Goal: Task Accomplishment & Management: Manage account settings

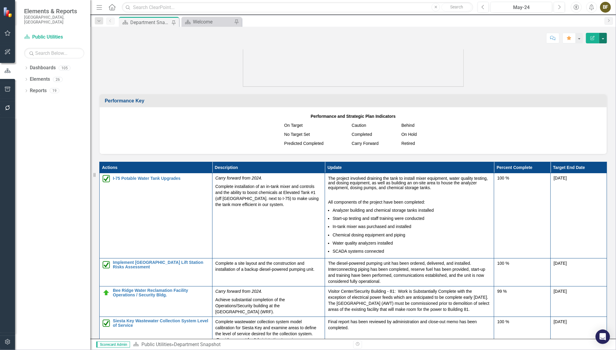
click at [604, 38] on button "button" at bounding box center [603, 38] width 8 height 11
click at [584, 86] on link "PDF Export to PDF" at bounding box center [582, 84] width 49 height 11
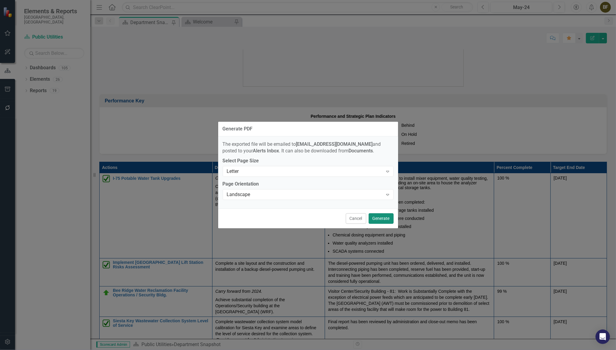
click at [385, 218] on button "Generate" at bounding box center [381, 218] width 25 height 11
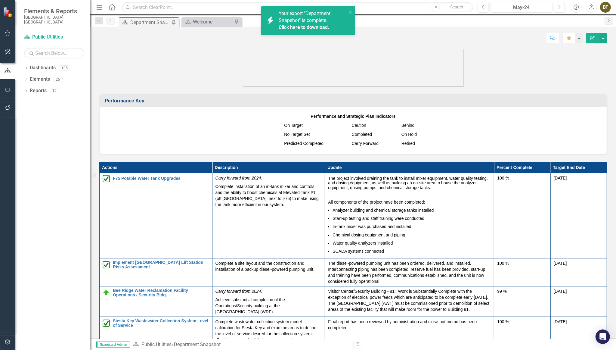
click at [285, 26] on link "Click here to download." at bounding box center [304, 27] width 51 height 6
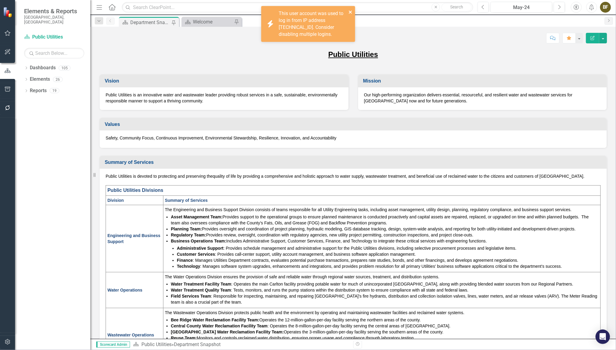
click at [349, 11] on icon "close" at bounding box center [351, 12] width 4 height 5
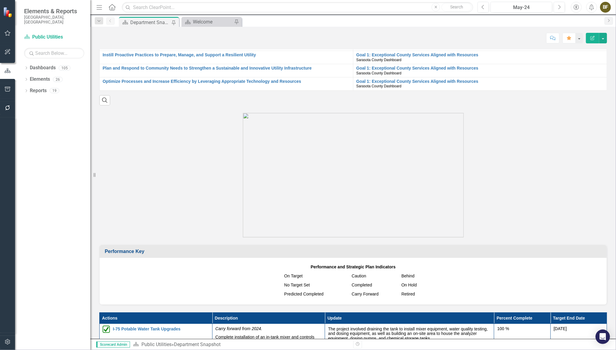
scroll to position [520, 0]
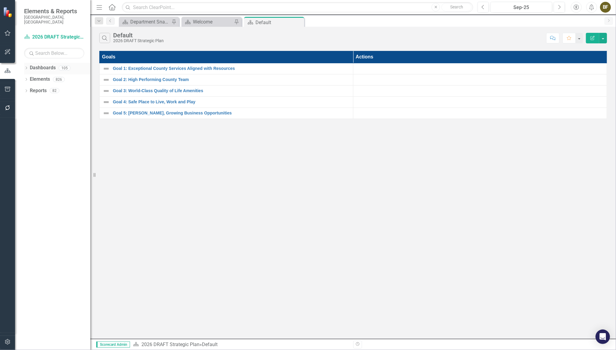
click at [27, 67] on icon "Dropdown" at bounding box center [26, 68] width 4 height 3
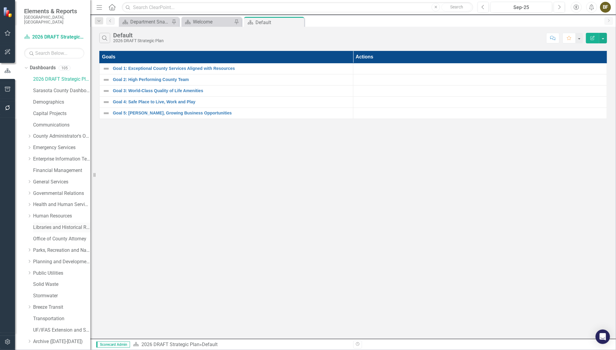
scroll to position [27, 0]
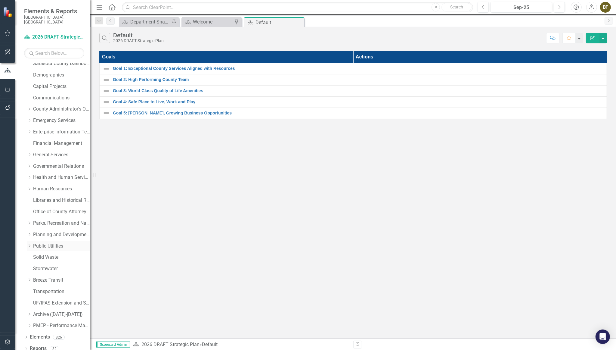
click at [55, 243] on link "Public Utilities" at bounding box center [61, 246] width 57 height 7
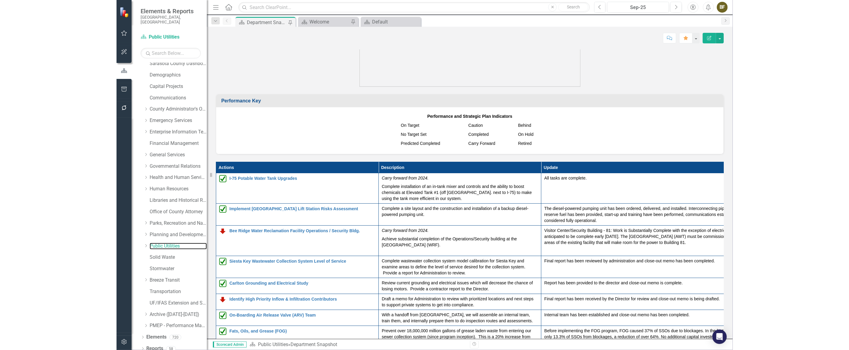
scroll to position [579, 0]
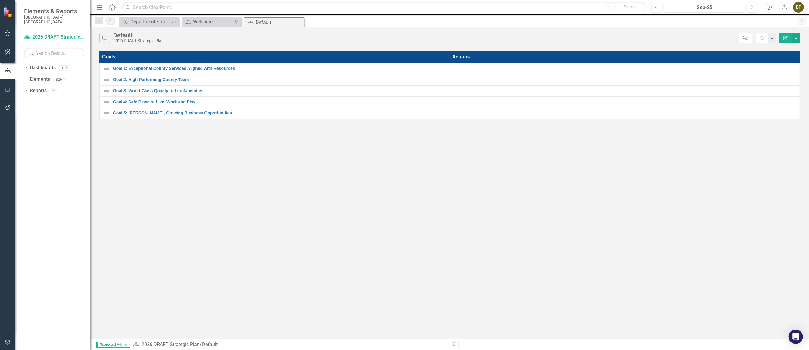
click at [284, 203] on div "Search Default 2026 DRAFT Strategic Plan Comment Favorite Edit Report Goals Act…" at bounding box center [449, 183] width 718 height 312
click at [33, 64] on link "Dashboards" at bounding box center [43, 67] width 26 height 7
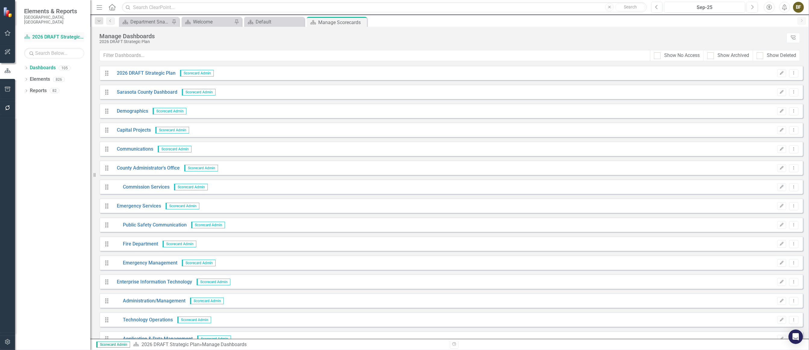
click at [46, 34] on link "Dashboard 2026 DRAFT Strategic Plan" at bounding box center [54, 37] width 60 height 7
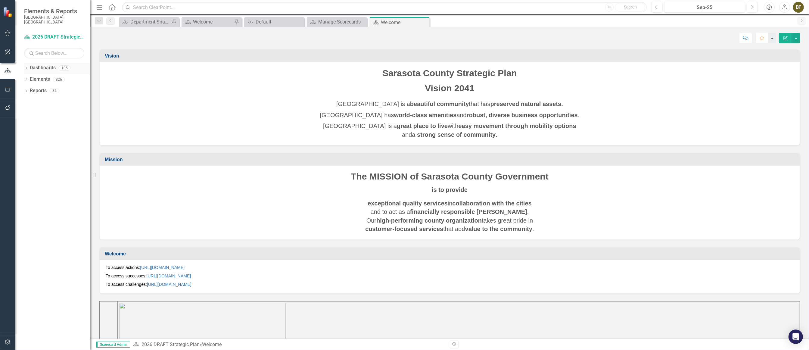
click at [28, 63] on div "Dropdown Dashboards 105" at bounding box center [57, 68] width 66 height 11
click at [25, 67] on icon "Dropdown" at bounding box center [26, 68] width 4 height 3
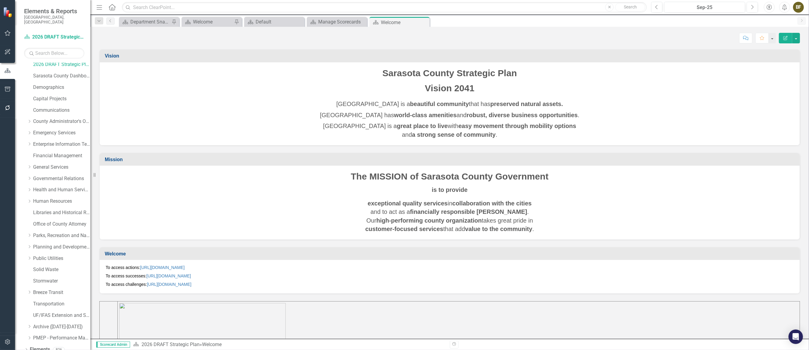
scroll to position [27, 0]
click at [49, 243] on link "Public Utilities" at bounding box center [61, 246] width 57 height 7
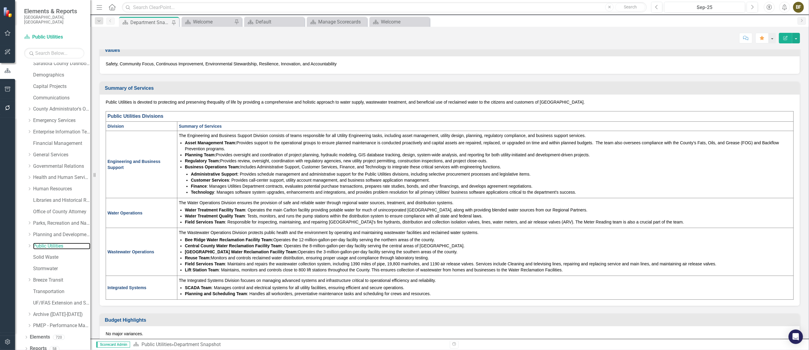
scroll to position [109, 0]
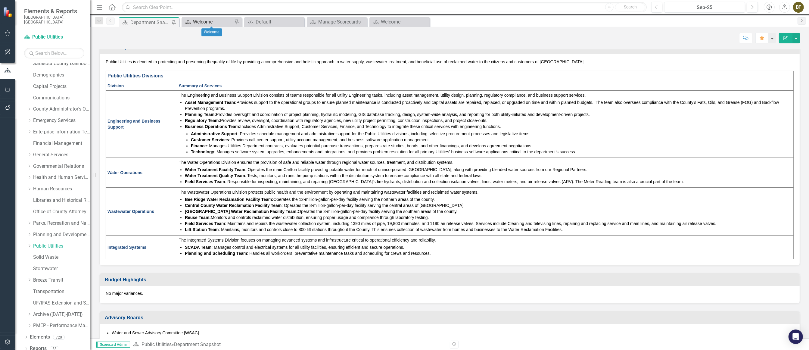
click at [221, 21] on div "Welcome" at bounding box center [213, 22] width 40 height 8
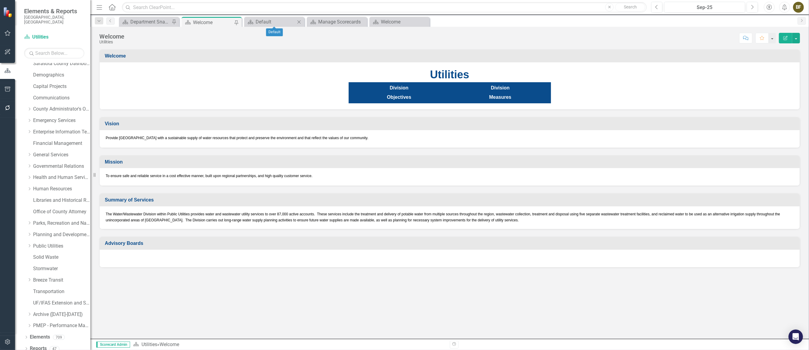
click at [298, 21] on icon "Close" at bounding box center [299, 22] width 6 height 5
click at [154, 20] on div "Department Snapshot" at bounding box center [150, 22] width 40 height 8
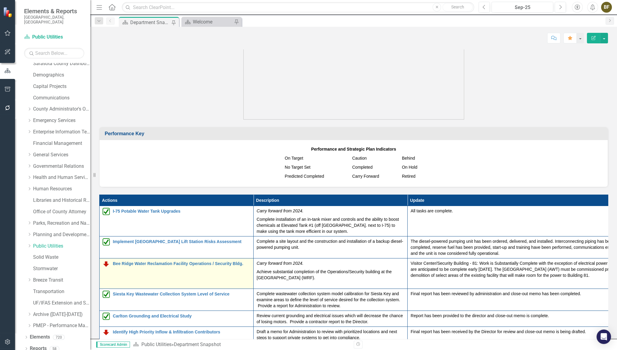
scroll to position [596, 0]
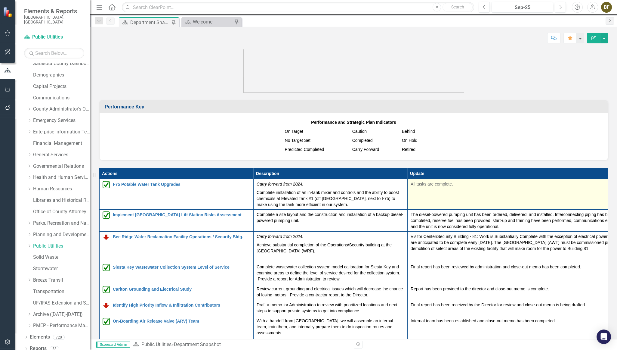
click at [497, 193] on td "All tasks are complete." at bounding box center [523, 194] width 231 height 30
click at [475, 193] on td "All tasks are complete." at bounding box center [523, 194] width 231 height 30
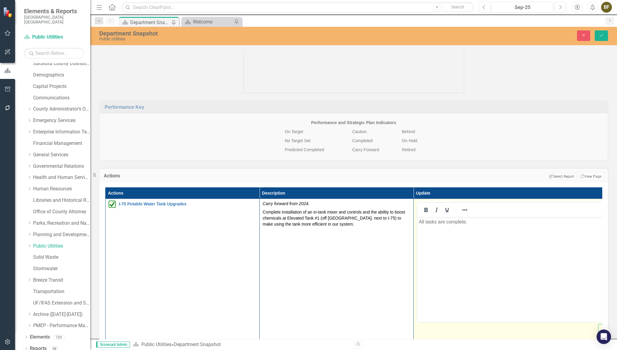
scroll to position [0, 0]
click at [427, 227] on body "All tasks are complete." at bounding box center [529, 262] width 224 height 90
click at [419, 224] on p "All tasks are complete." at bounding box center [529, 221] width 221 height 7
paste body "Rich Text Area. Press ALT-0 for help."
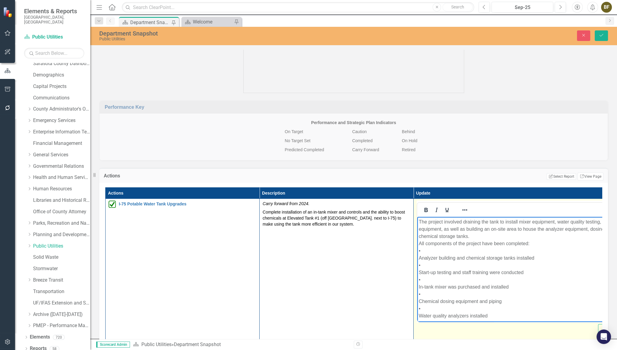
drag, startPoint x: 534, startPoint y: 317, endPoint x: 405, endPoint y: 205, distance: 171.6
click at [417, 217] on html "The project involved draining the tank to install mixer equipment, water qualit…" at bounding box center [529, 278] width 224 height 123
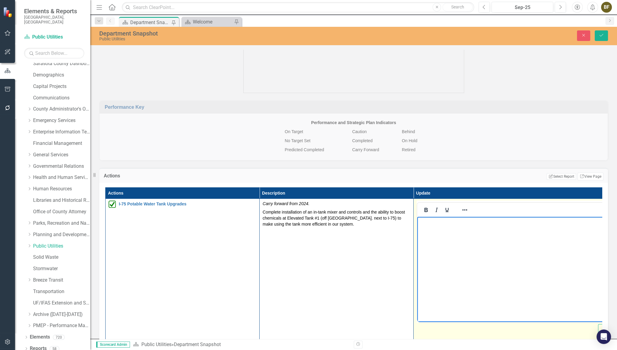
click at [438, 230] on body "Rich Text Area. Press ALT-0 for help." at bounding box center [529, 262] width 224 height 90
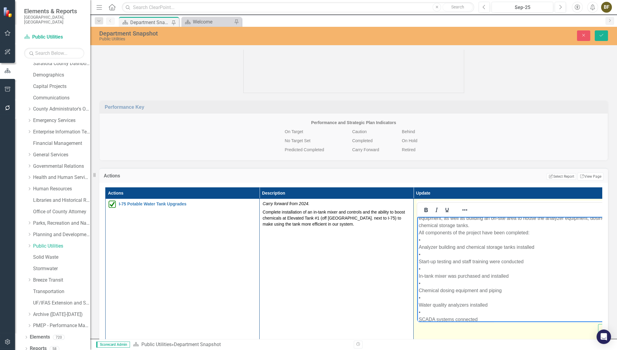
click at [420, 233] on p "The project involved draining the tank to install mixer equipment, water qualit…" at bounding box center [529, 265] width 221 height 116
click at [420, 247] on p "The project involved draining the tank to install mixer equipment, water qualit…" at bounding box center [529, 265] width 221 height 116
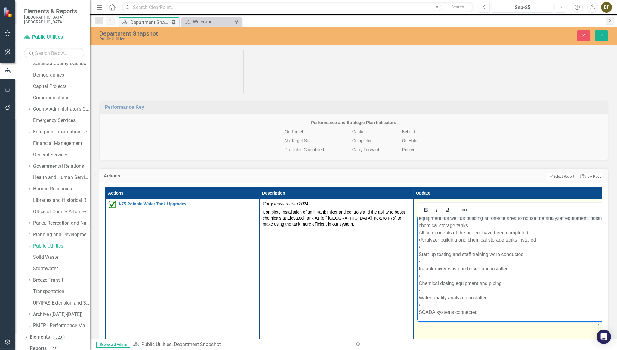
click at [419, 253] on p "The project involved draining the tank to install mixer equipment, water qualit…" at bounding box center [529, 261] width 221 height 108
click at [419, 268] on p "The project involved draining the tank to install mixer equipment, water qualit…" at bounding box center [529, 265] width 221 height 101
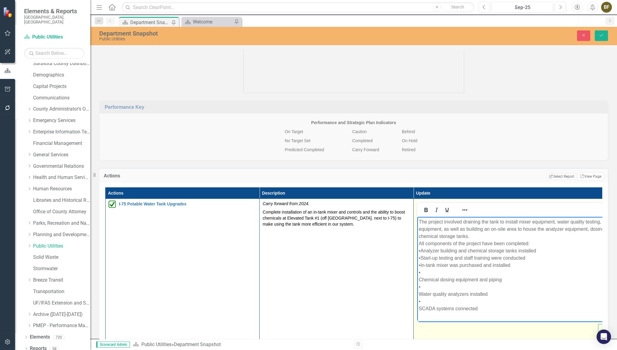
scroll to position [0, 0]
click at [419, 278] on p "The project involved draining the tank to install mixer equipment, water qualit…" at bounding box center [529, 265] width 221 height 94
click at [419, 287] on p "The project involved draining the tank to install mixer equipment, water qualit…" at bounding box center [529, 261] width 221 height 87
click at [419, 291] on p "The project involved draining the tank to install mixer equipment, water qualit…" at bounding box center [529, 257] width 221 height 79
click at [483, 234] on p "The project involved draining the tank to install mixer equipment, water qualit…" at bounding box center [529, 254] width 221 height 72
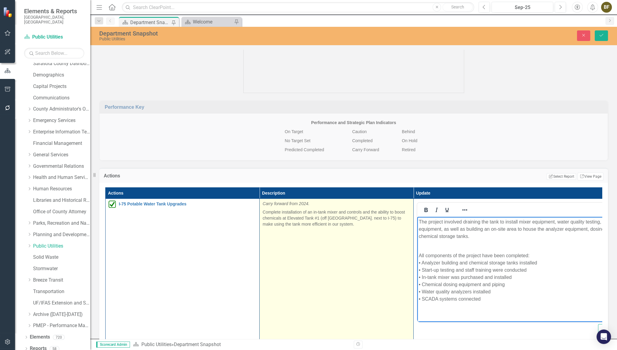
scroll to position [27, 0]
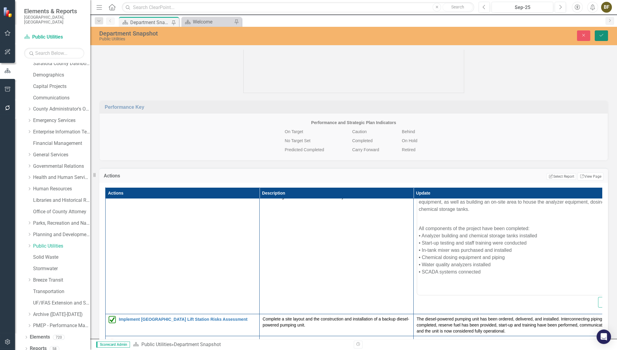
click at [604, 34] on button "Save" at bounding box center [601, 35] width 13 height 11
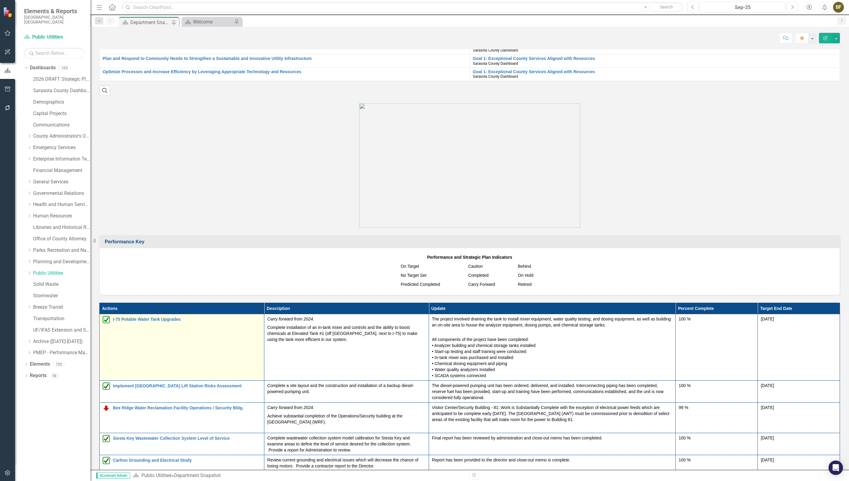
scroll to position [452, 0]
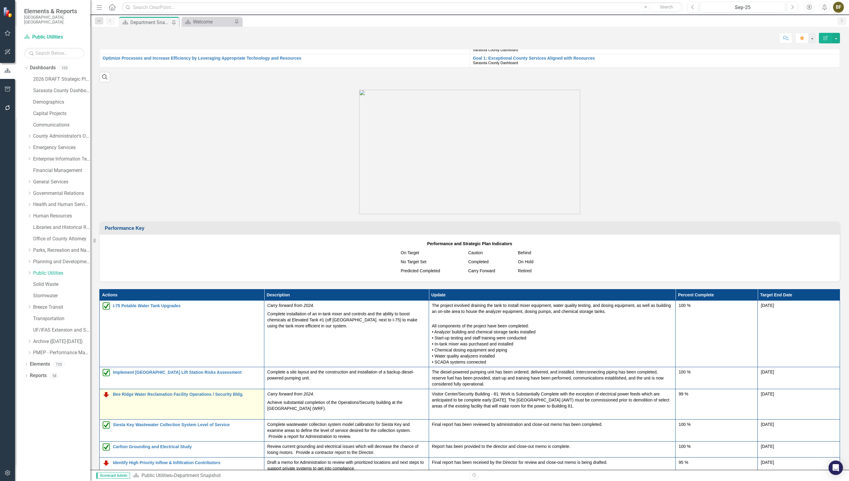
click at [107, 349] on img at bounding box center [106, 394] width 7 height 7
click at [106, 349] on img at bounding box center [106, 394] width 7 height 7
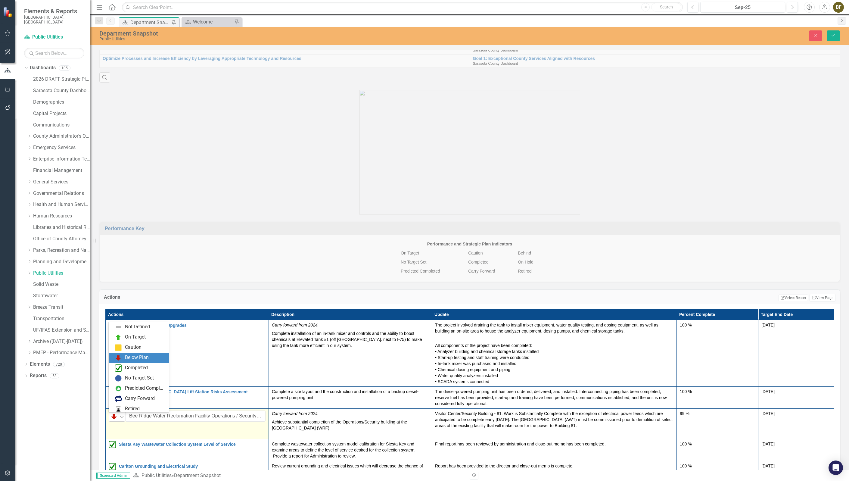
click at [122, 349] on icon at bounding box center [121, 417] width 3 height 2
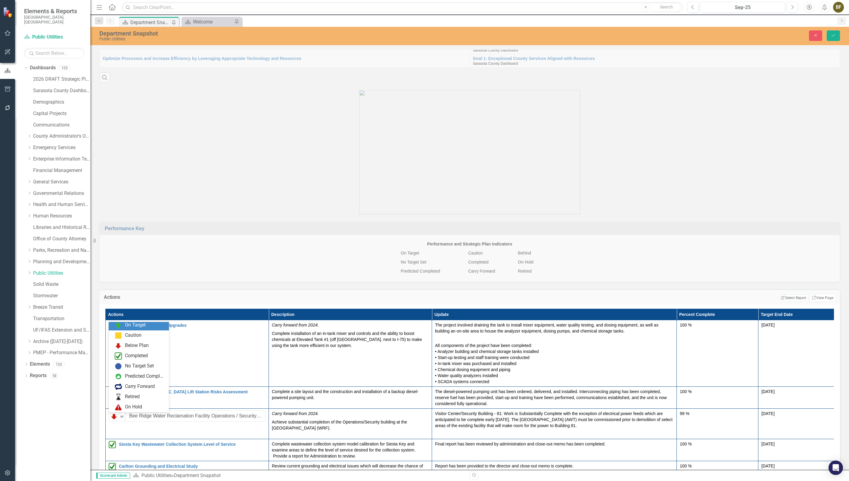
click at [126, 322] on div "On Target" at bounding box center [135, 324] width 21 height 7
click at [808, 33] on button "Save" at bounding box center [833, 35] width 13 height 11
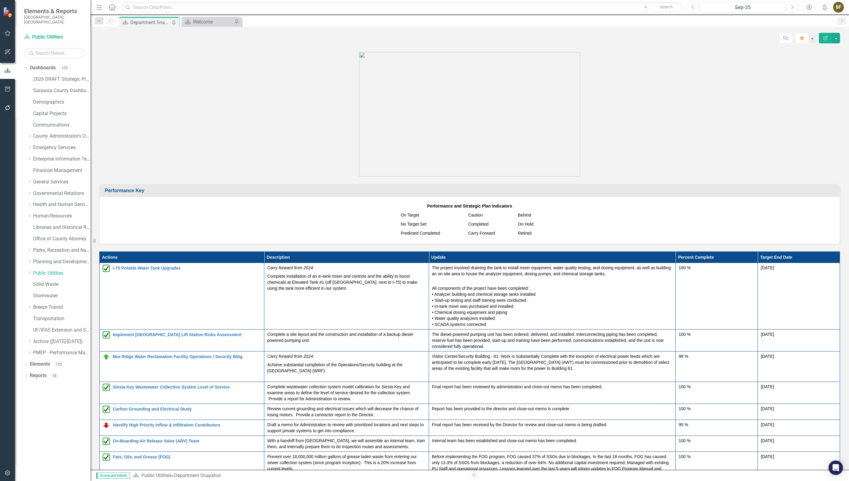
scroll to position [564, 0]
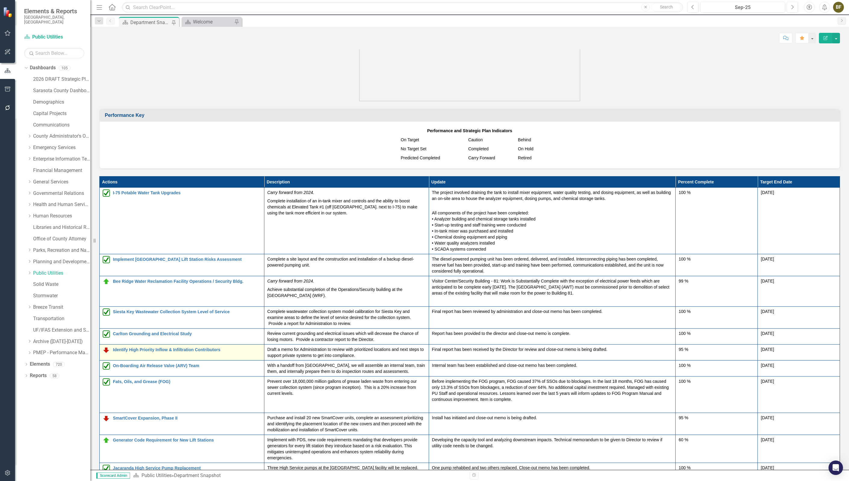
click at [107, 349] on img at bounding box center [106, 349] width 7 height 7
click at [106, 349] on img at bounding box center [106, 349] width 7 height 7
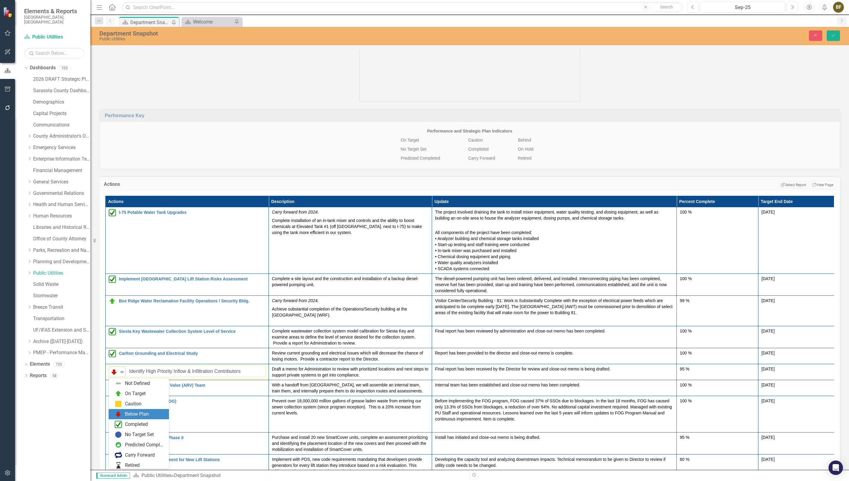
click at [122, 349] on icon "Expand" at bounding box center [122, 371] width 6 height 5
click at [127, 349] on div "On Target" at bounding box center [135, 381] width 21 height 7
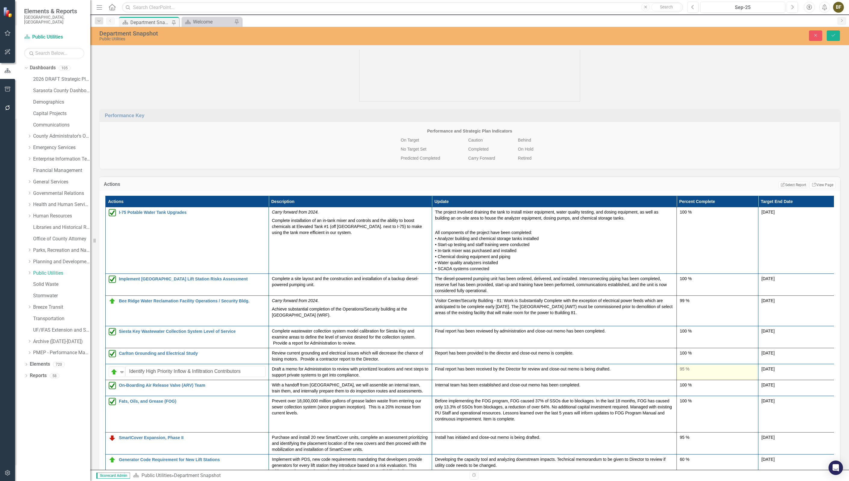
click at [685, 349] on div "95 %" at bounding box center [717, 369] width 75 height 6
click at [684, 349] on div "95 %" at bounding box center [717, 369] width 75 height 6
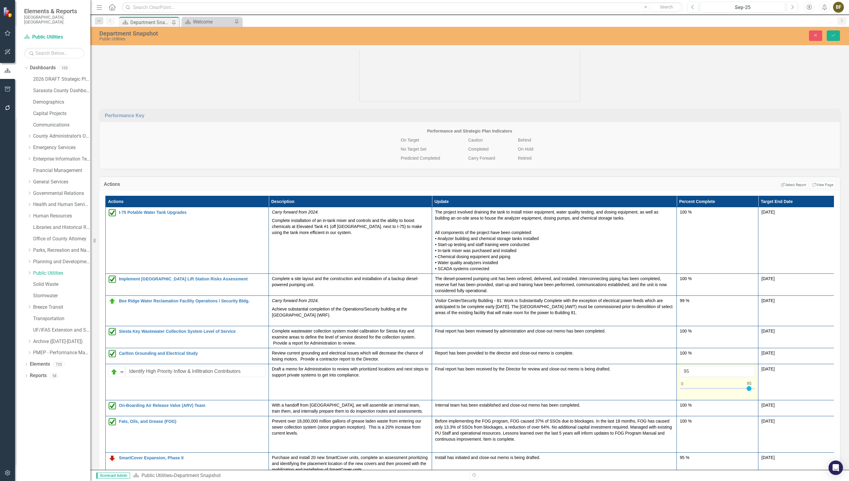
type input "100"
drag, startPoint x: 750, startPoint y: 390, endPoint x: 757, endPoint y: 390, distance: 6.6
click at [757, 349] on td "100" at bounding box center [718, 382] width 82 height 36
click at [808, 38] on button "Save" at bounding box center [833, 35] width 13 height 11
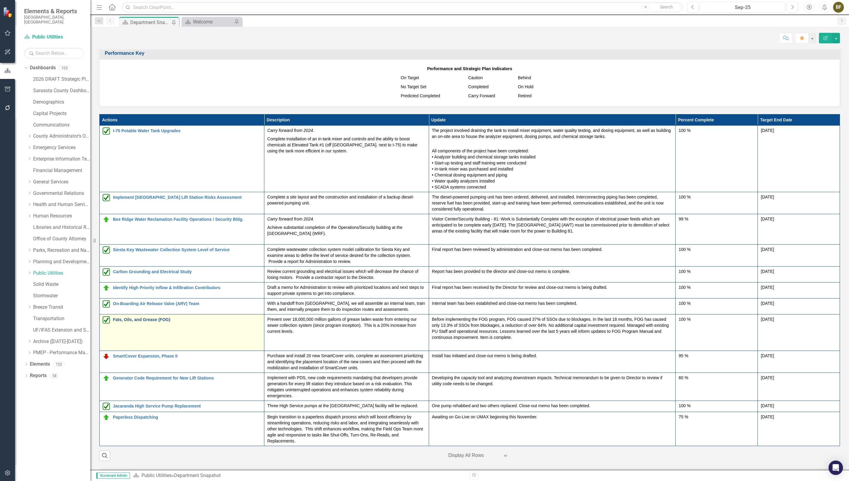
scroll to position [640, 0]
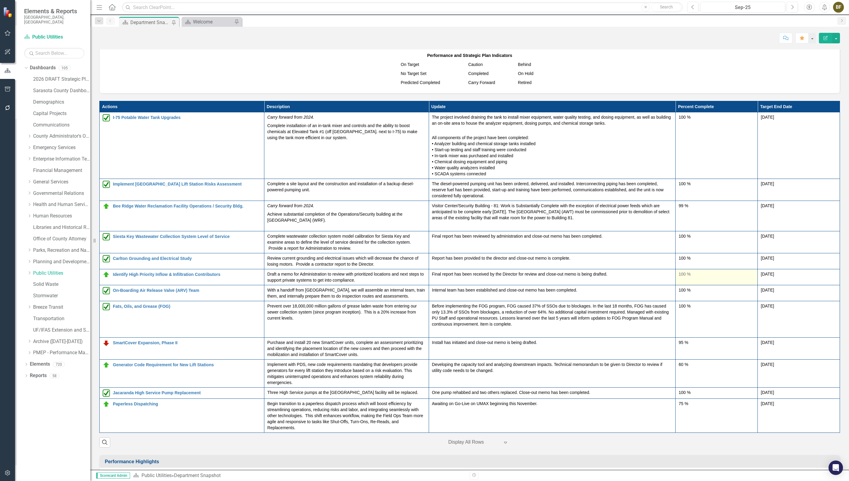
click at [682, 277] on div "100 %" at bounding box center [716, 274] width 76 height 6
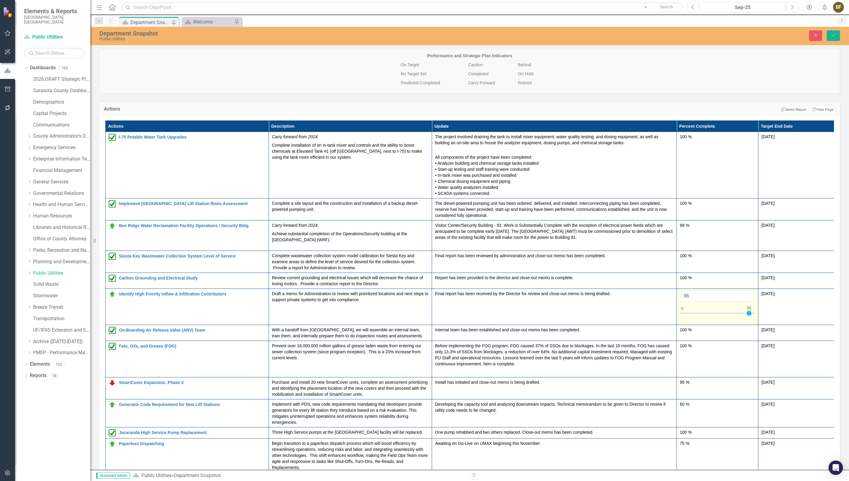
type input "95"
drag, startPoint x: 753, startPoint y: 315, endPoint x: 750, endPoint y: 315, distance: 3.4
click at [750, 315] on div at bounding box center [748, 313] width 5 height 5
click at [808, 36] on icon "Save" at bounding box center [832, 35] width 5 height 4
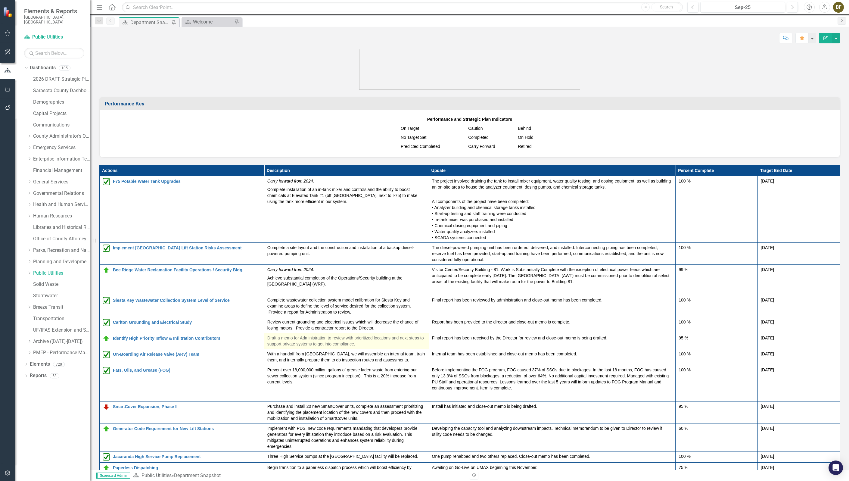
scroll to position [602, 0]
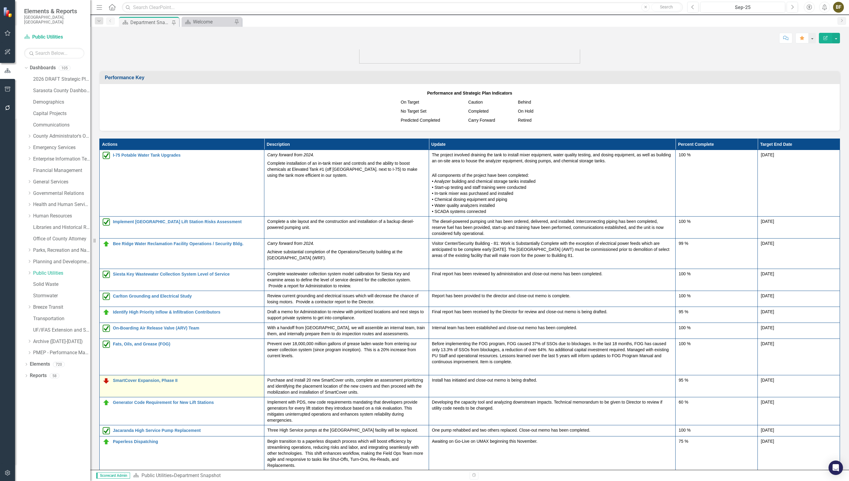
click at [103, 349] on img at bounding box center [106, 380] width 7 height 7
click at [107, 349] on img at bounding box center [106, 380] width 7 height 7
click at [106, 349] on img at bounding box center [106, 380] width 7 height 7
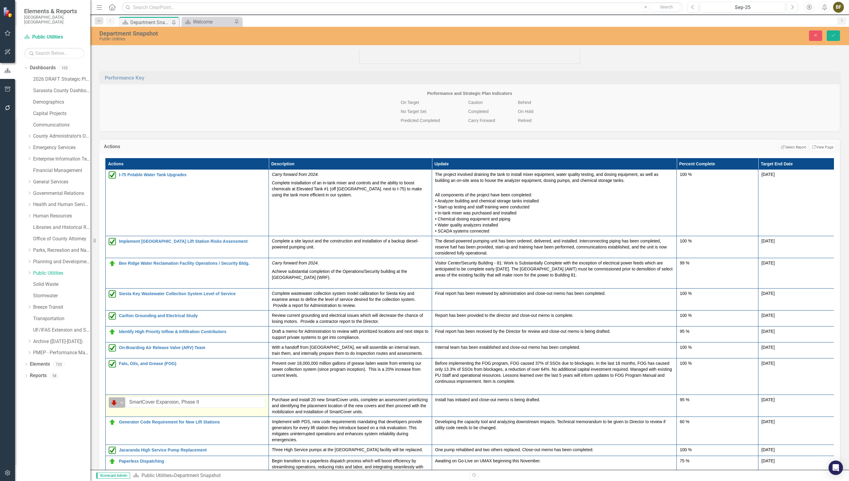
click at [121, 349] on div "Expand" at bounding box center [122, 402] width 6 height 10
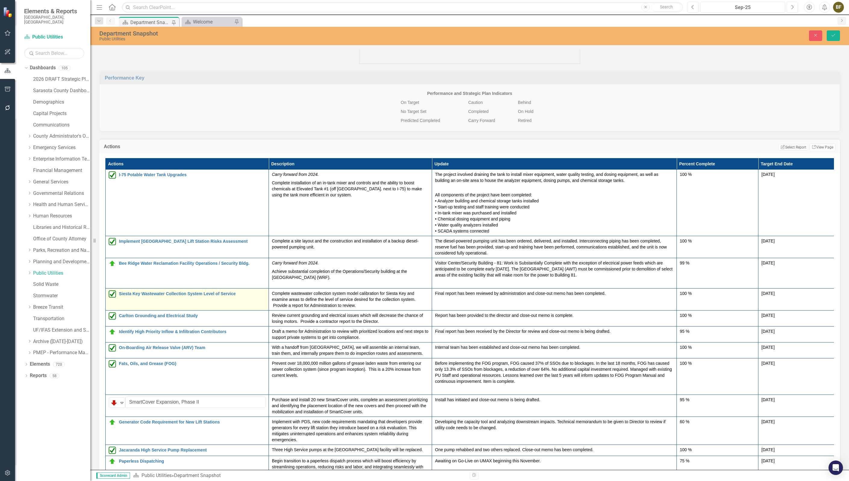
click at [136, 308] on td "Siesta Key Wastewater Collection System Level of Service Edit Edit Action Link …" at bounding box center [187, 299] width 163 height 22
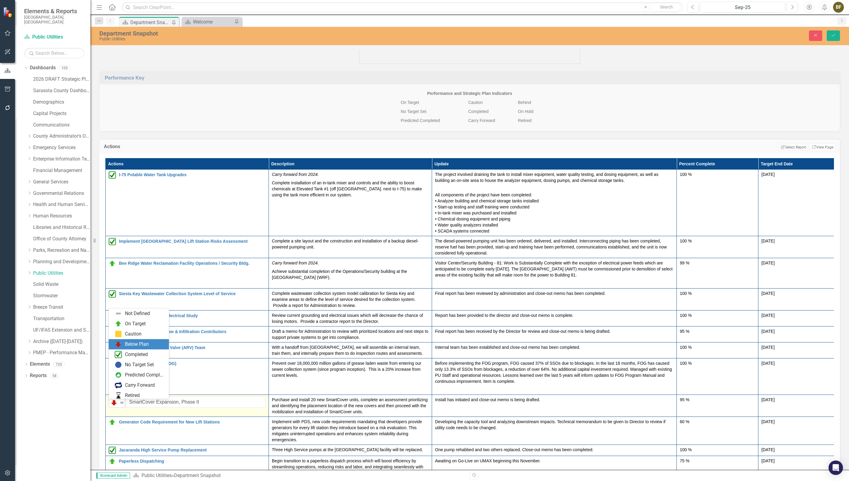
click at [119, 349] on icon "Expand" at bounding box center [122, 402] width 6 height 5
click at [131, 310] on div "On Target" at bounding box center [135, 311] width 21 height 7
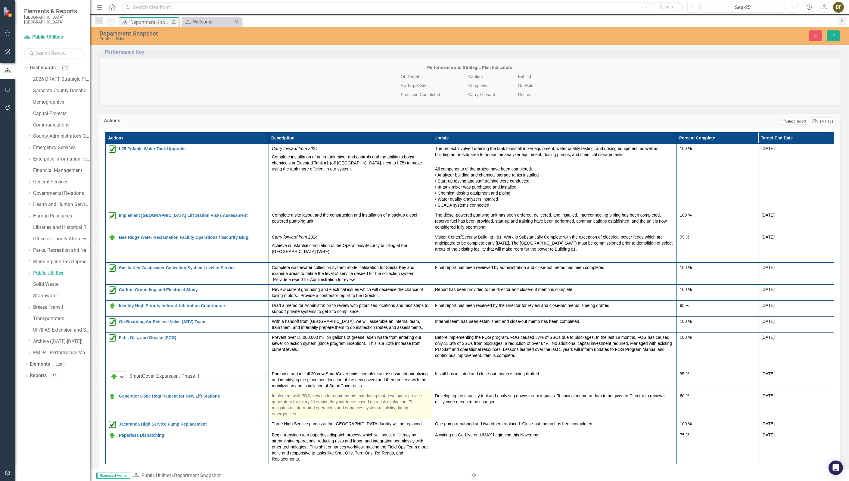
scroll to position [640, 0]
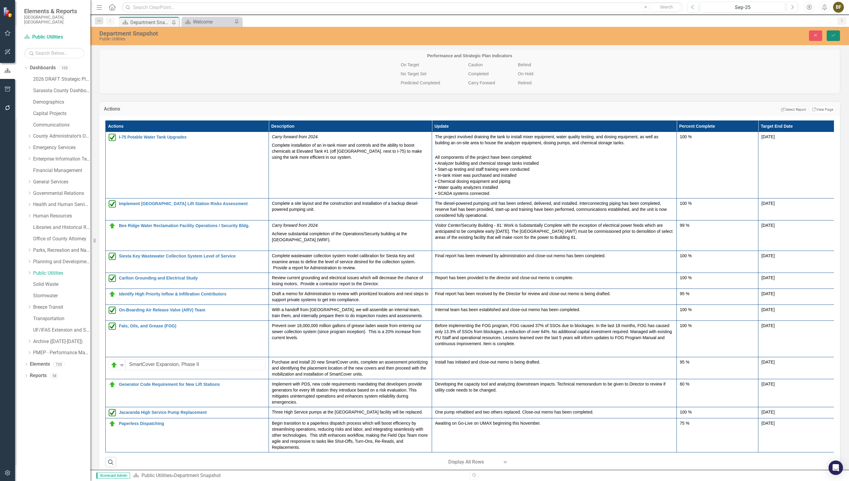
click at [808, 35] on icon "Save" at bounding box center [832, 35] width 5 height 4
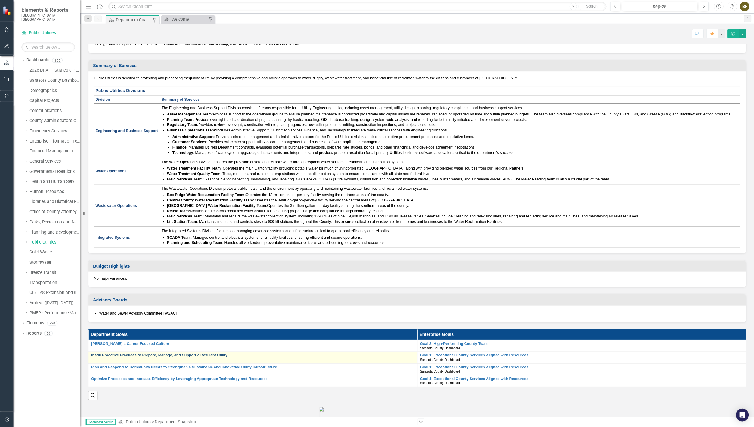
scroll to position [0, 0]
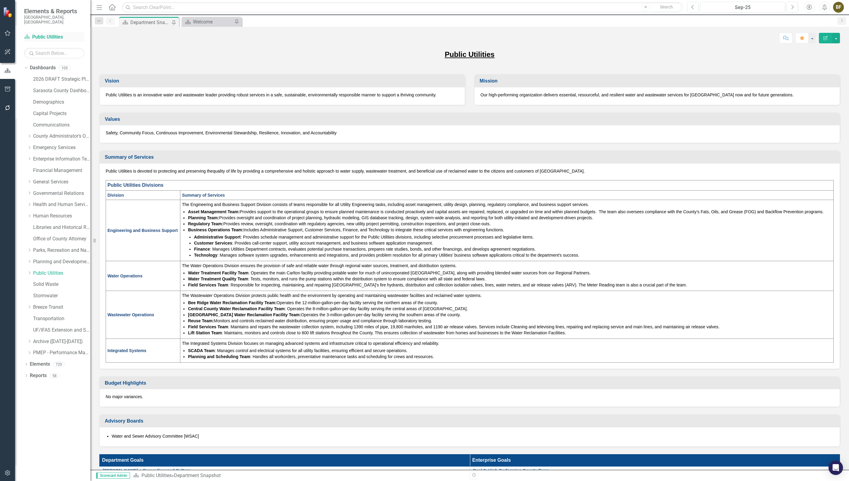
click at [57, 34] on link "Dashboard Public Utilities" at bounding box center [54, 37] width 60 height 7
click at [45, 64] on link "Dashboards" at bounding box center [43, 67] width 26 height 7
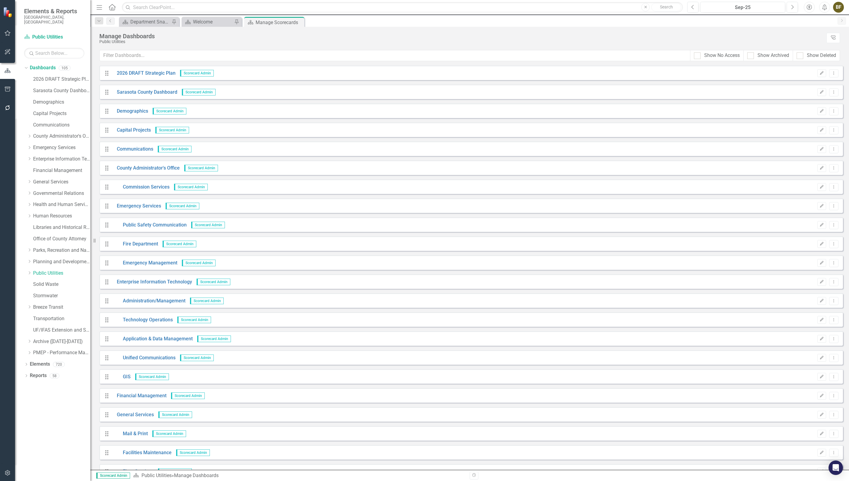
click at [51, 8] on span "Elements & Reports" at bounding box center [54, 11] width 60 height 7
click at [51, 15] on small "[GEOGRAPHIC_DATA], [GEOGRAPHIC_DATA]" at bounding box center [54, 20] width 60 height 10
click at [49, 34] on link "Dashboard Public Utilities" at bounding box center [54, 37] width 60 height 7
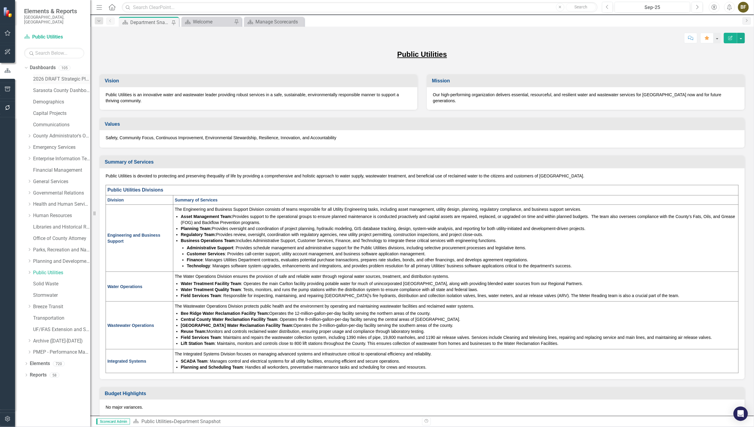
click at [65, 76] on link "2026 DRAFT Strategic Plan" at bounding box center [61, 79] width 57 height 7
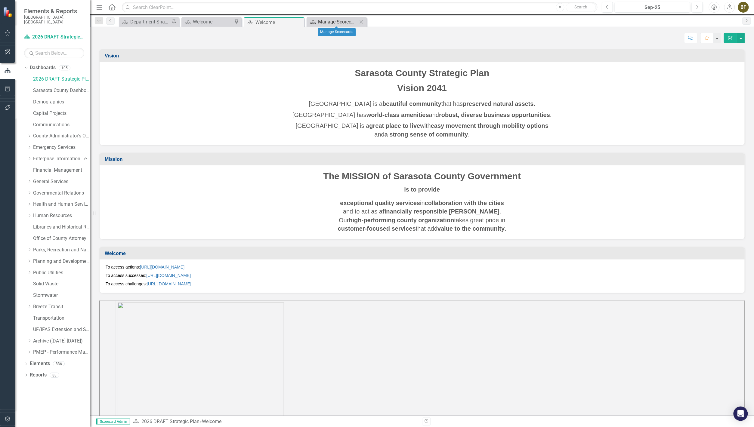
click at [334, 21] on div "Manage Scorecards" at bounding box center [338, 22] width 40 height 8
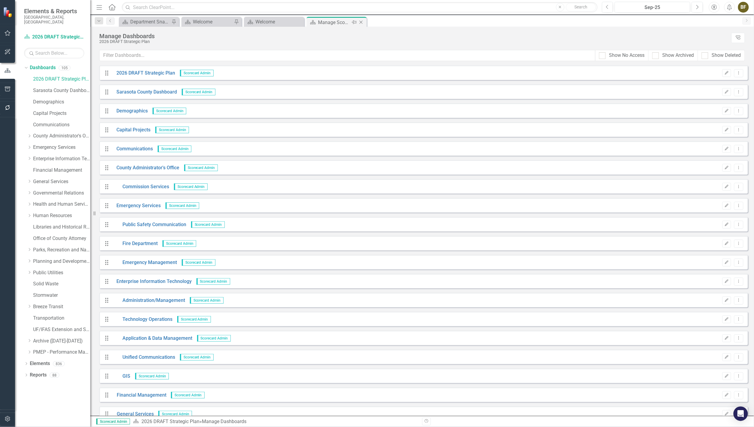
click at [362, 23] on icon "Close" at bounding box center [361, 22] width 6 height 5
click at [271, 20] on div "Manage Scorecards" at bounding box center [272, 23] width 32 height 8
click at [299, 20] on icon "Close" at bounding box center [299, 22] width 6 height 5
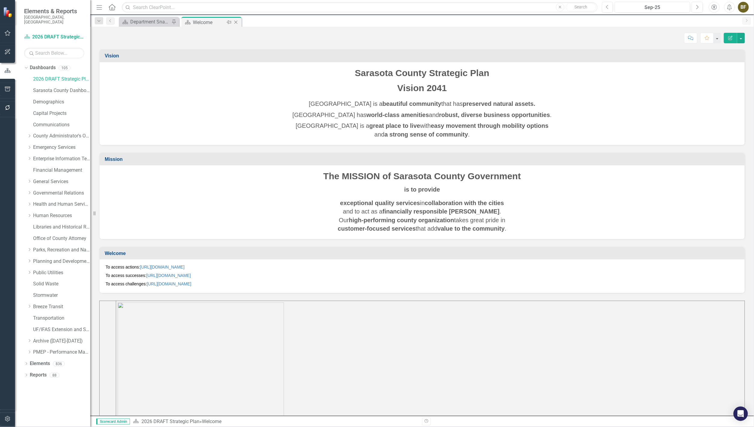
click at [212, 20] on div "Welcome" at bounding box center [209, 23] width 32 height 8
click at [237, 20] on icon "Close" at bounding box center [236, 22] width 6 height 5
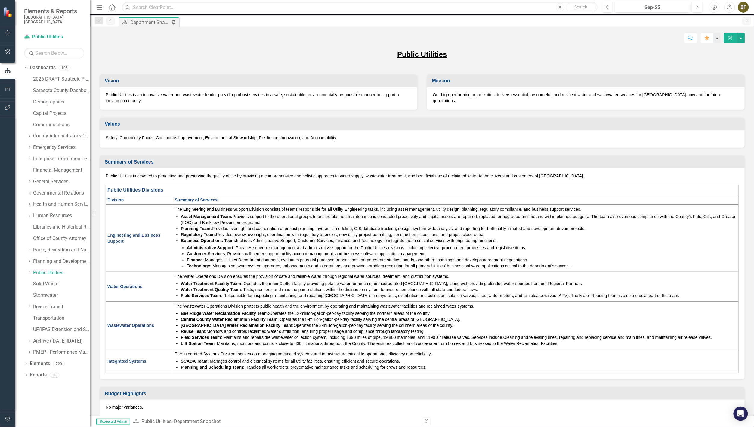
click at [139, 20] on div "Department Snapshot" at bounding box center [150, 23] width 40 height 8
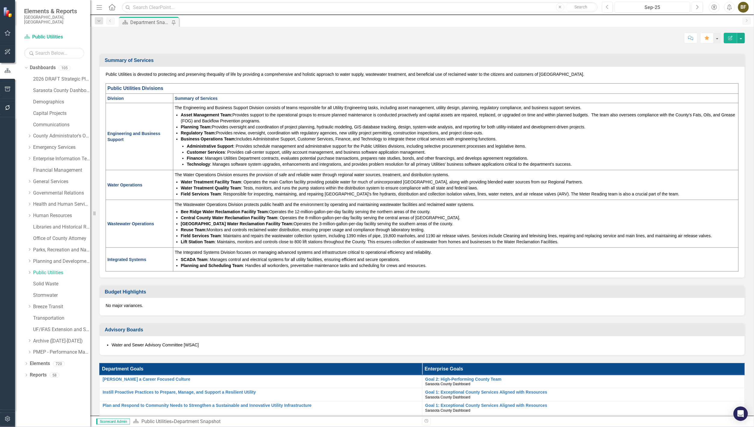
scroll to position [167, 0]
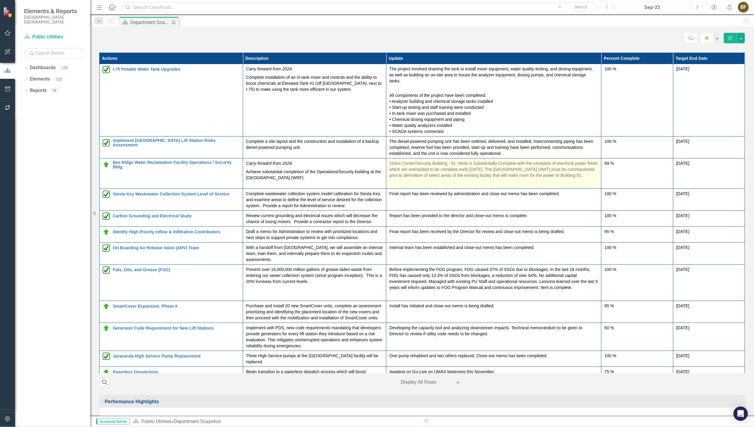
scroll to position [635, 0]
